Goal: Find contact information: Find contact information

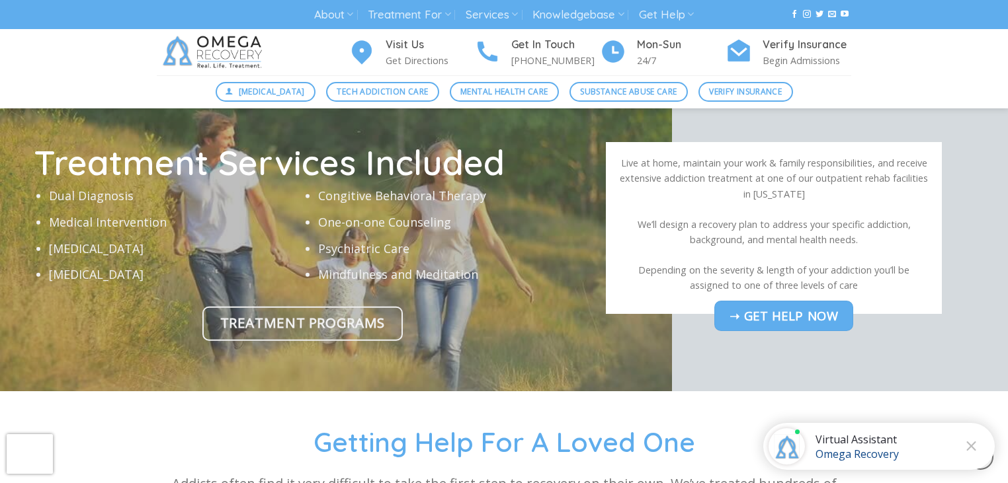
scroll to position [3968, 0]
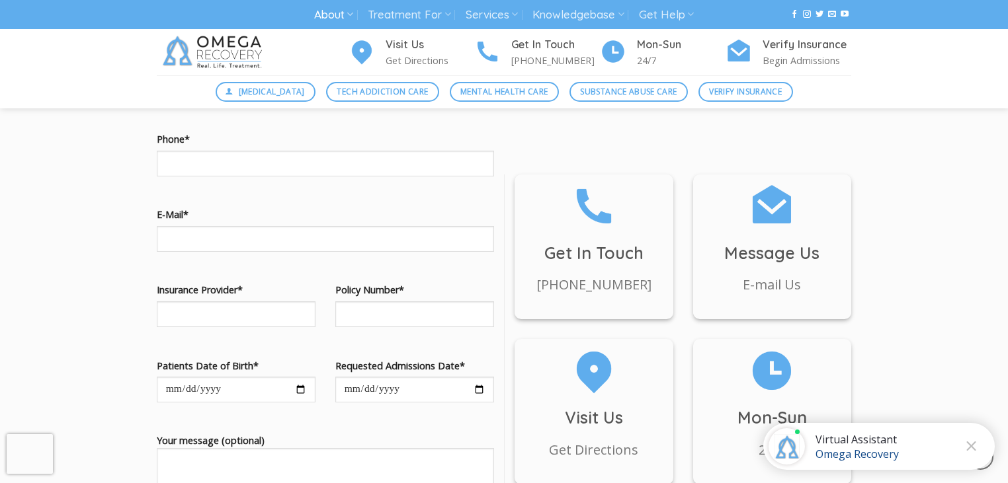
scroll to position [2381, 0]
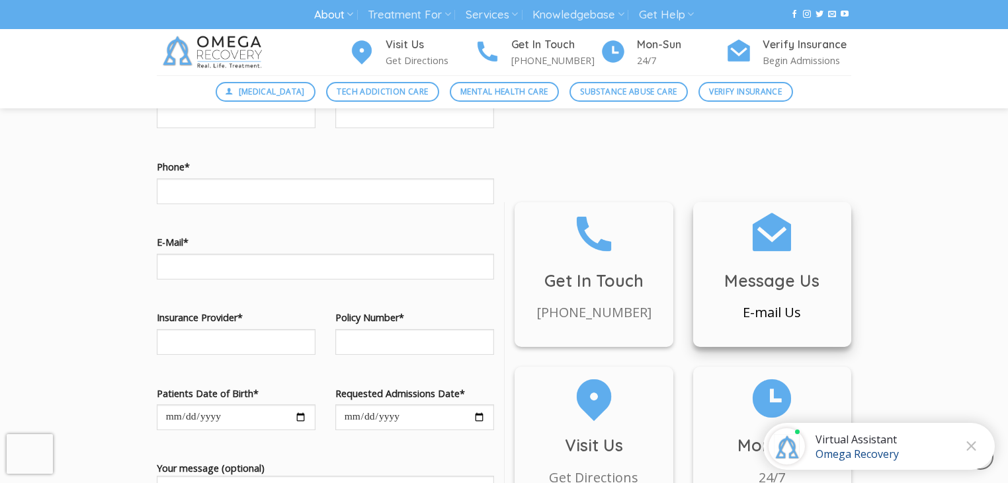
click at [767, 302] on p "E-mail Us" at bounding box center [772, 312] width 159 height 21
